Goal: Information Seeking & Learning: Learn about a topic

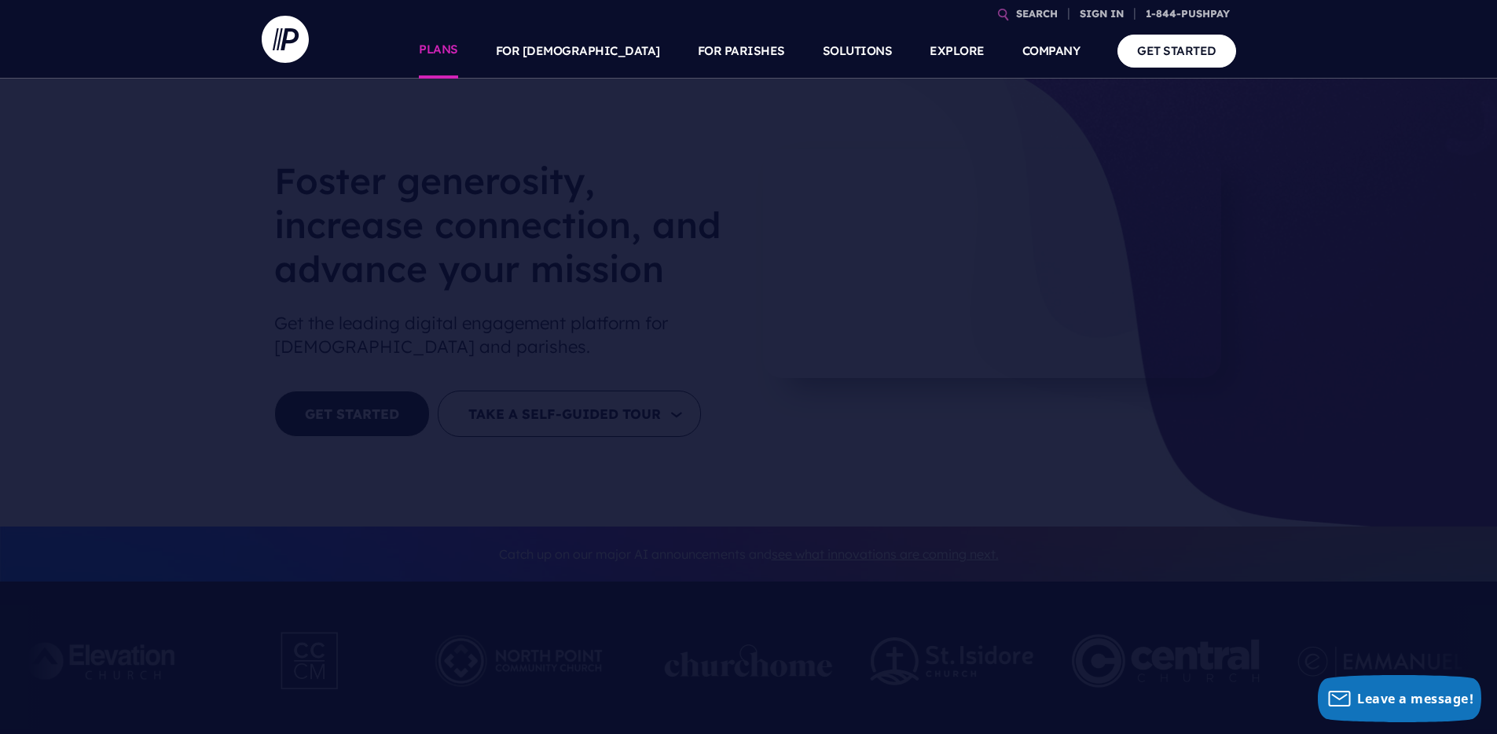
click at [458, 46] on link "PLANS" at bounding box center [438, 51] width 39 height 55
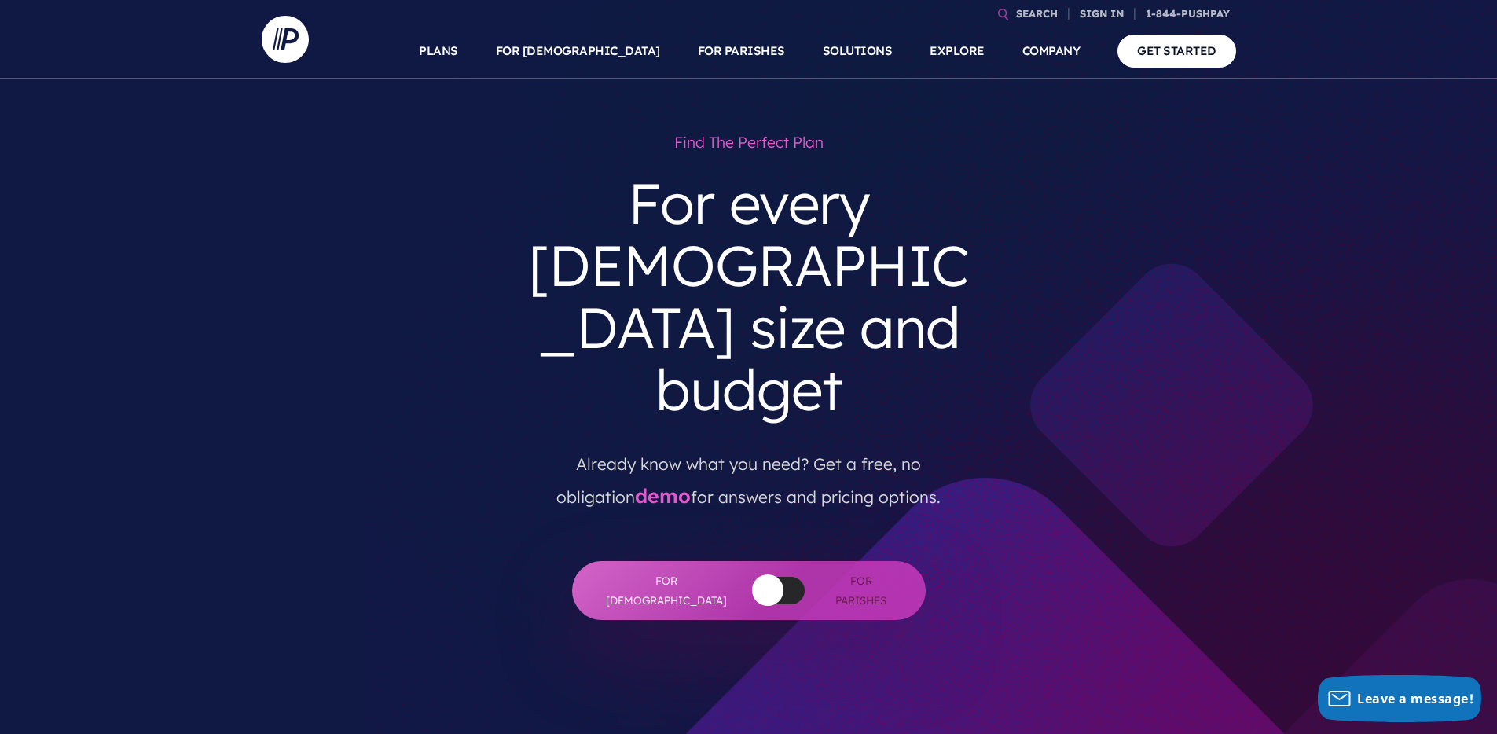
click at [752, 574] on button "button" at bounding box center [767, 589] width 31 height 31
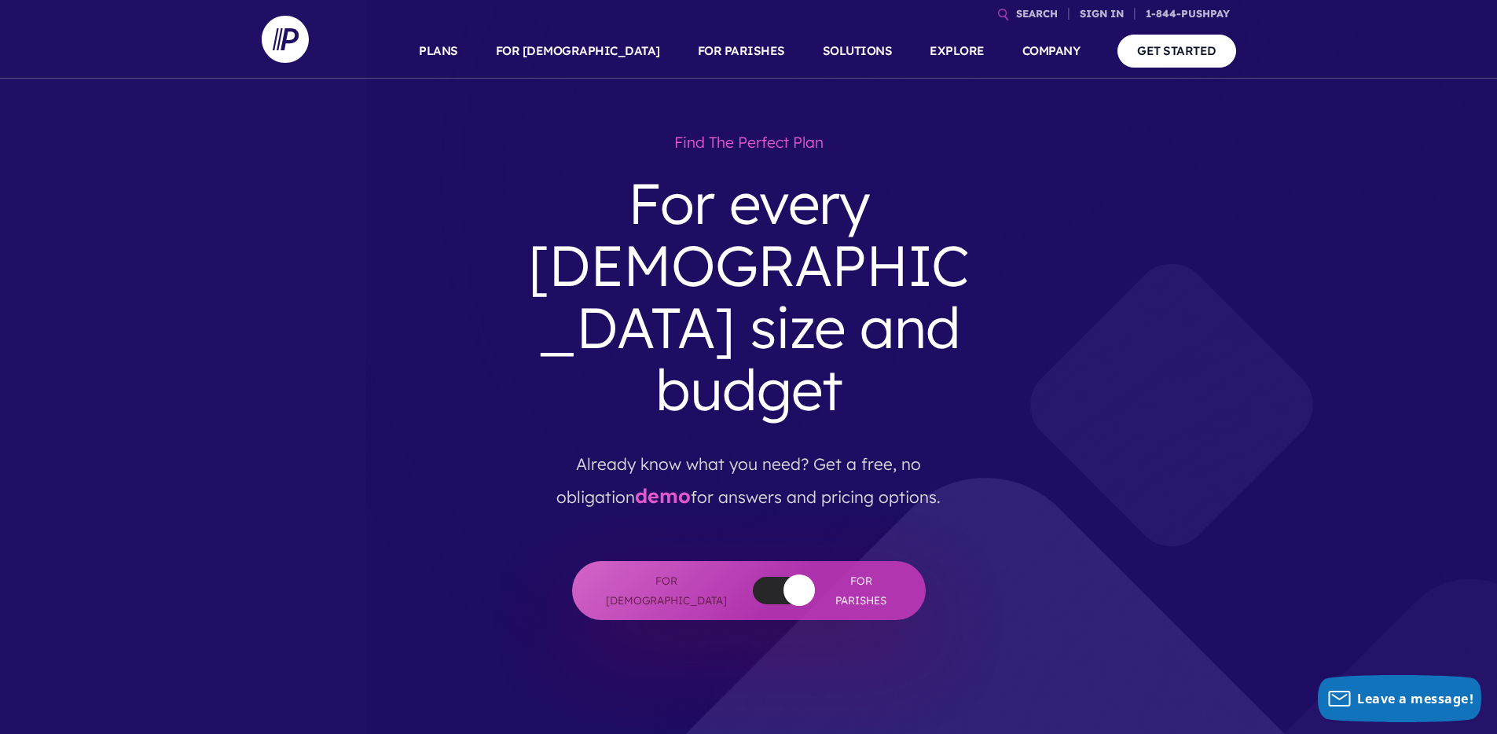
click at [783, 574] on button "button" at bounding box center [798, 589] width 31 height 31
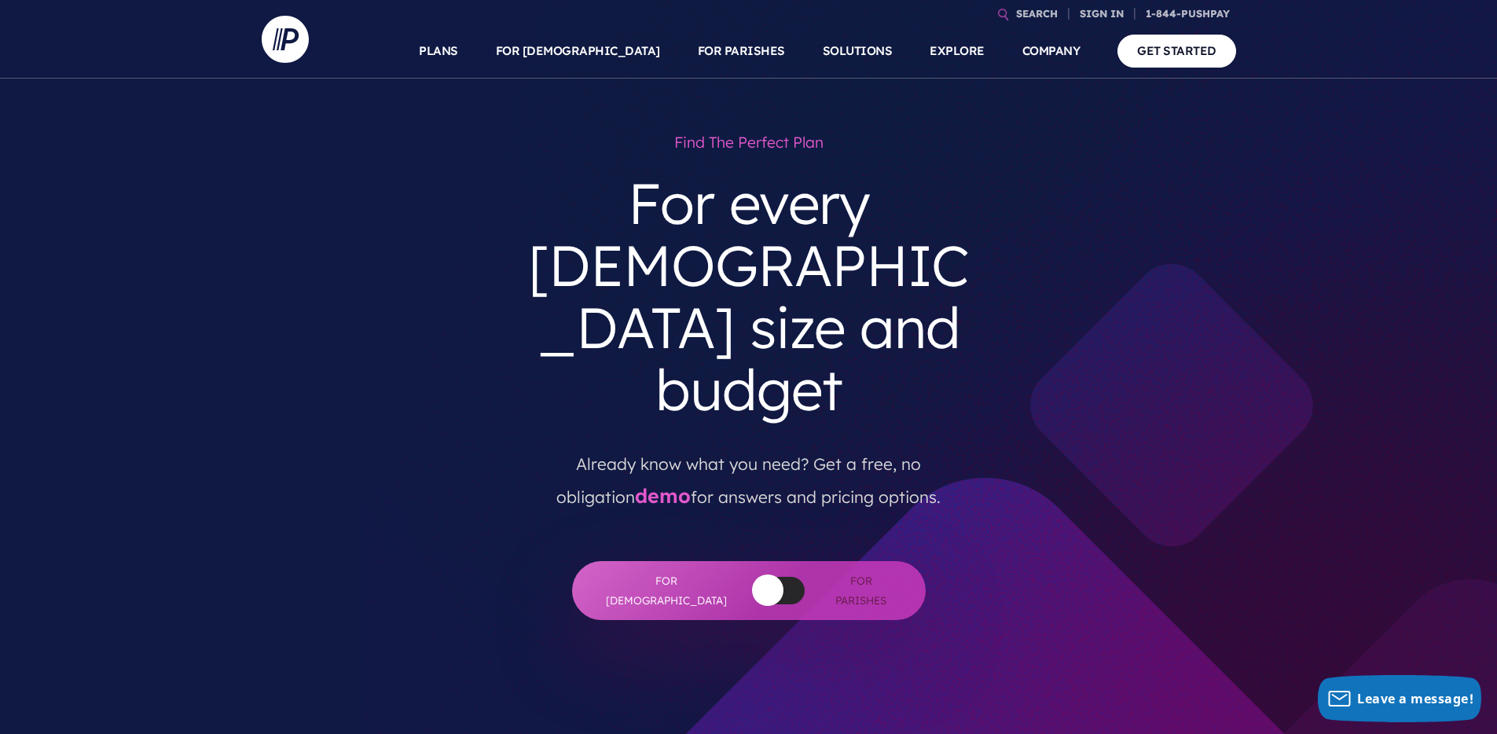
click at [762, 577] on div at bounding box center [779, 590] width 52 height 27
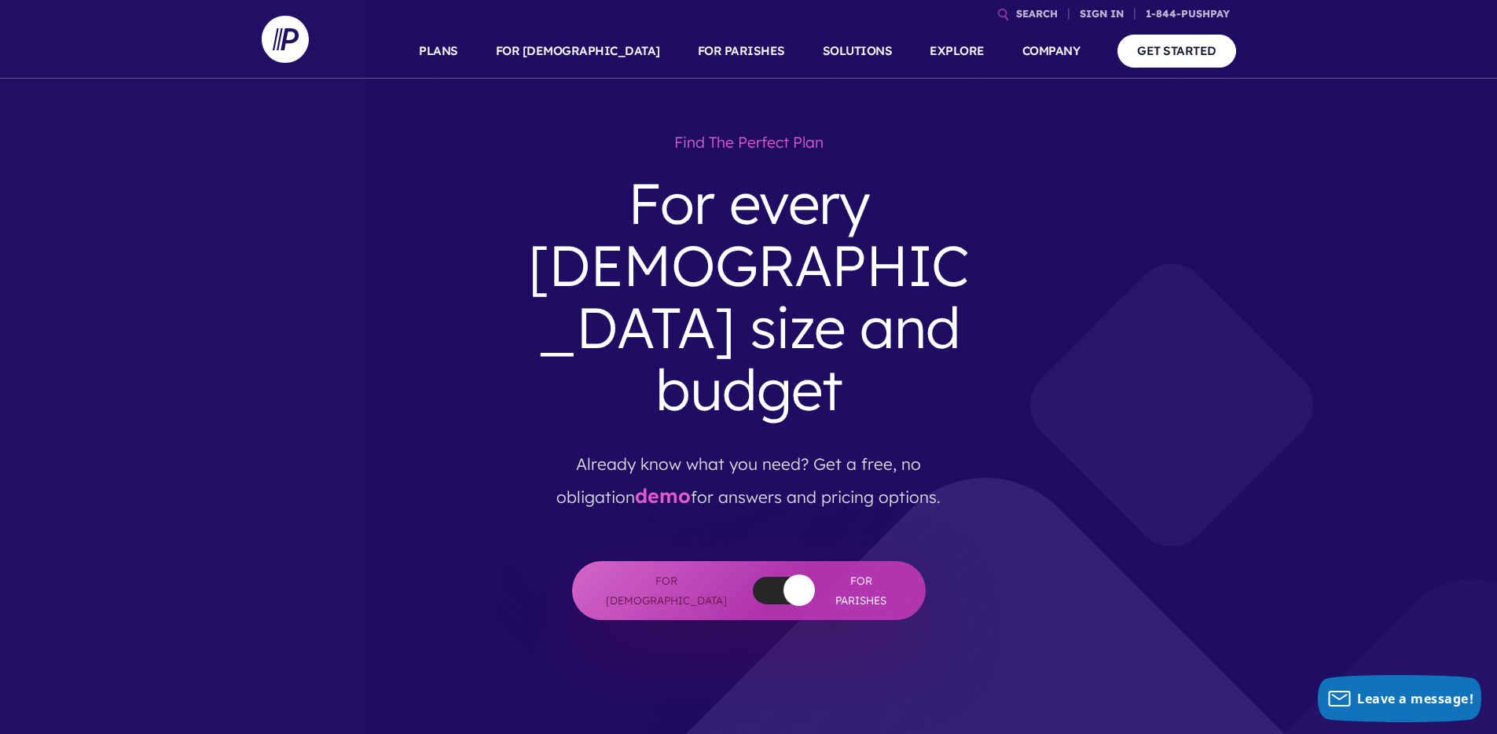
click at [783, 574] on button "button" at bounding box center [798, 589] width 31 height 31
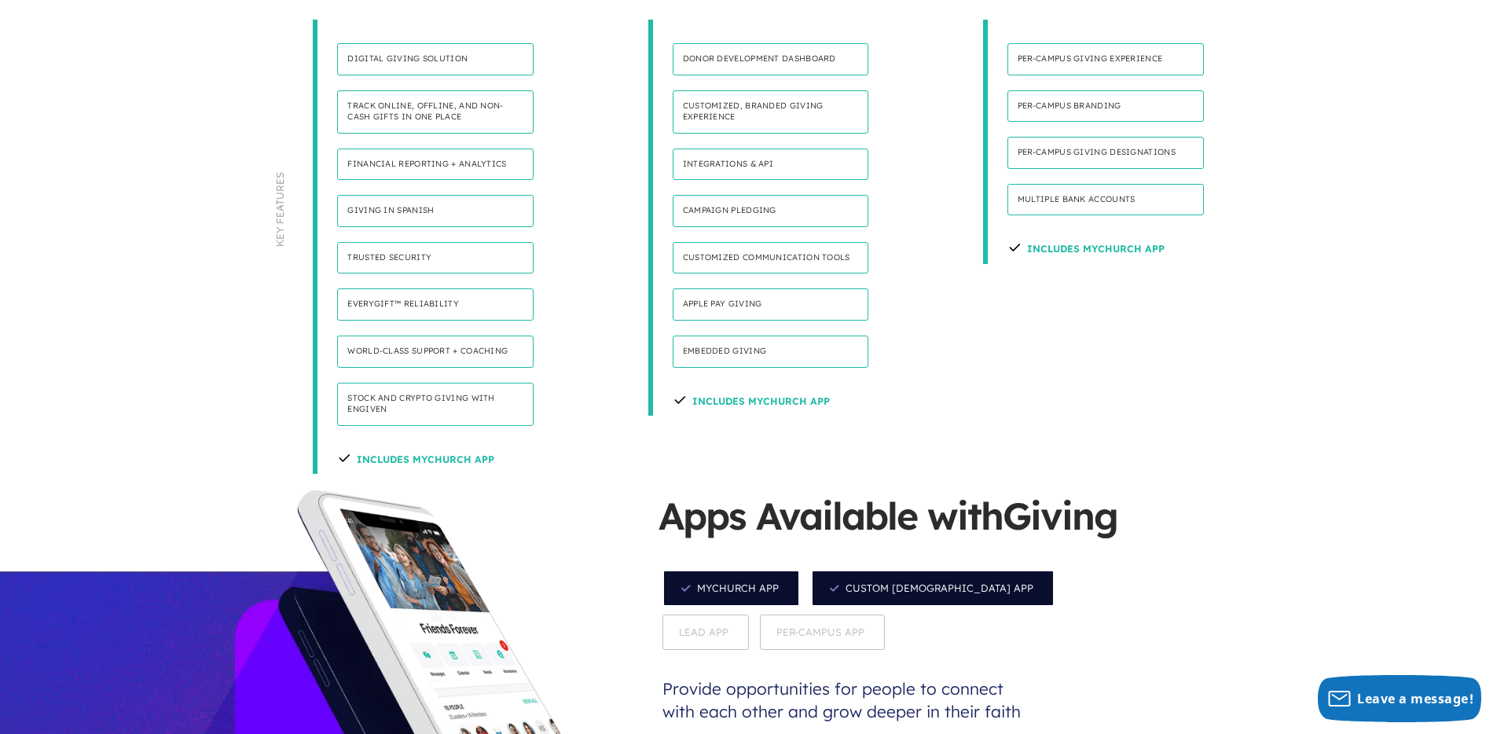
scroll to position [1128, 0]
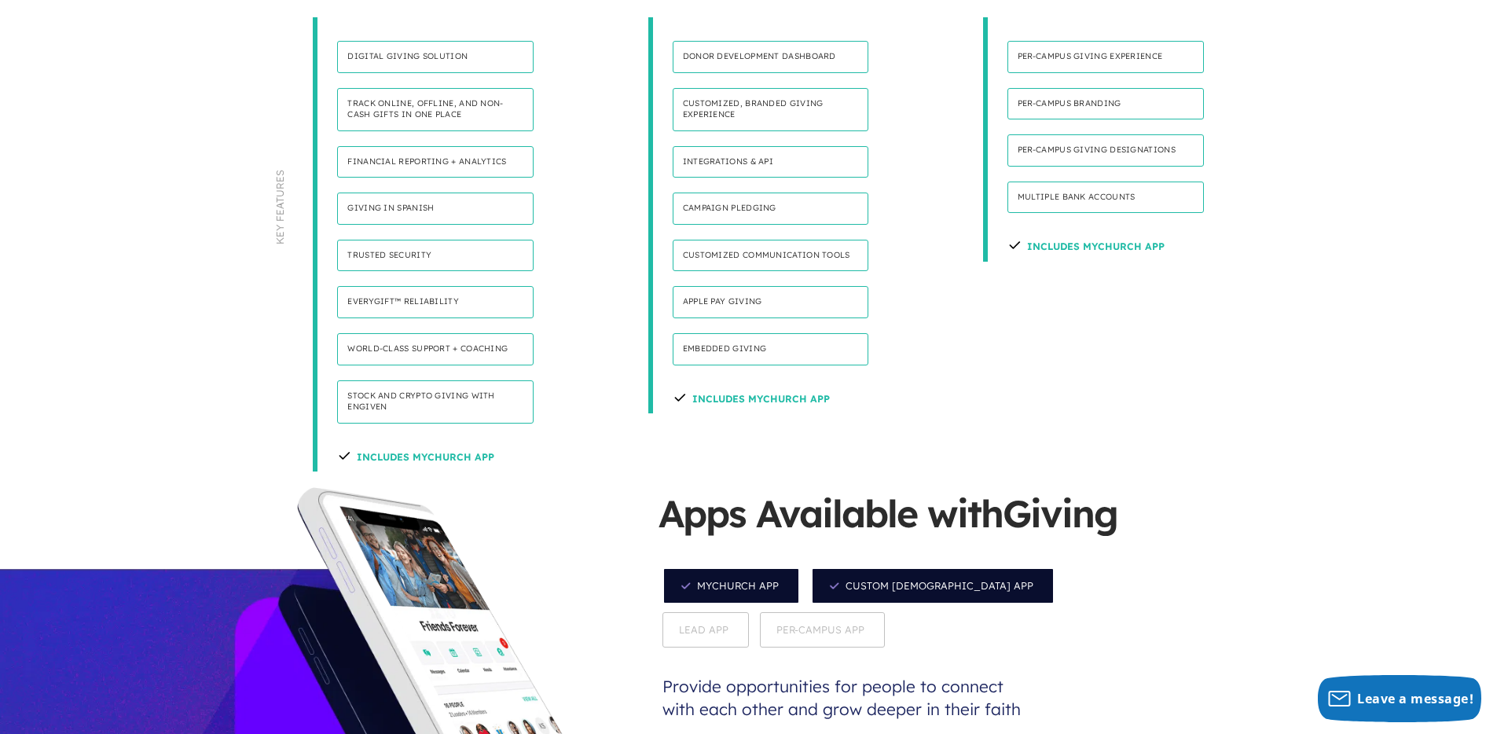
click at [875, 567] on span "Custom Church App" at bounding box center [933, 585] width 244 height 37
click at [756, 567] on span "MyChurch App" at bounding box center [730, 585] width 137 height 37
click at [760, 612] on span "Per-Campus App" at bounding box center [822, 629] width 125 height 35
click at [749, 613] on span "Lead App" at bounding box center [705, 630] width 86 height 35
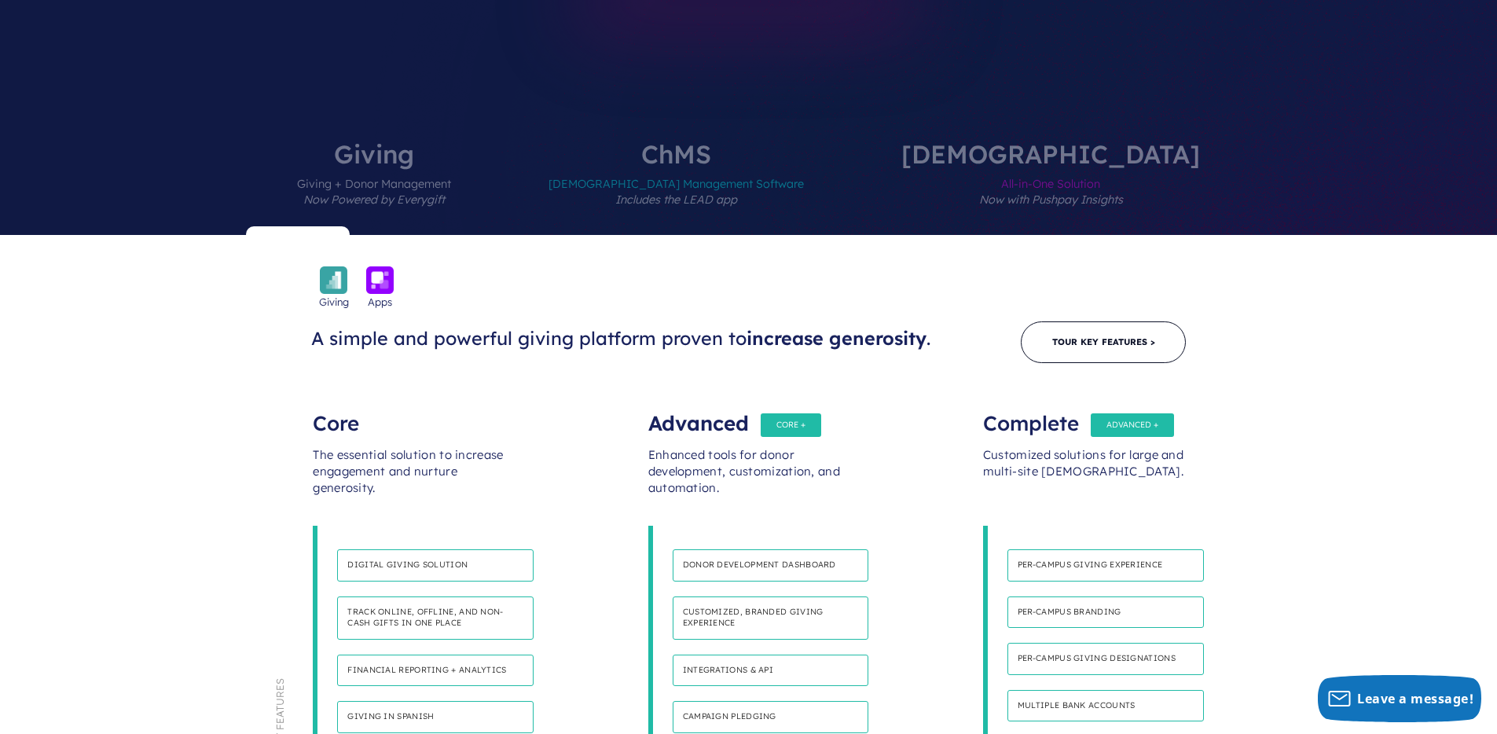
scroll to position [0, 0]
